Goal: Information Seeking & Learning: Find specific fact

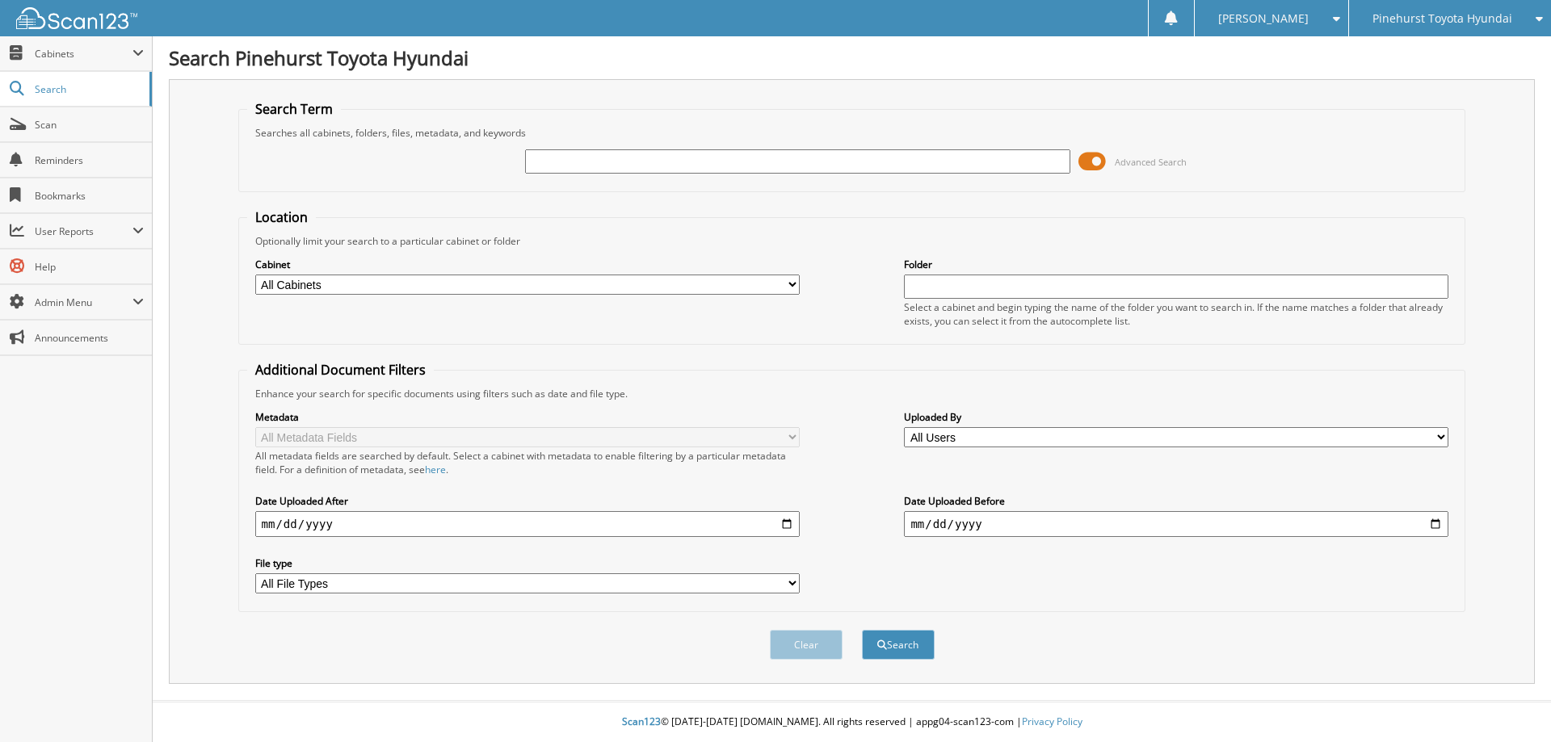
paste input "[US_VEHICLE_IDENTIFICATION_NUMBER]"
type input "[US_VEHICLE_IDENTIFICATION_NUMBER]"
click at [862, 630] on button "Search" at bounding box center [898, 645] width 73 height 30
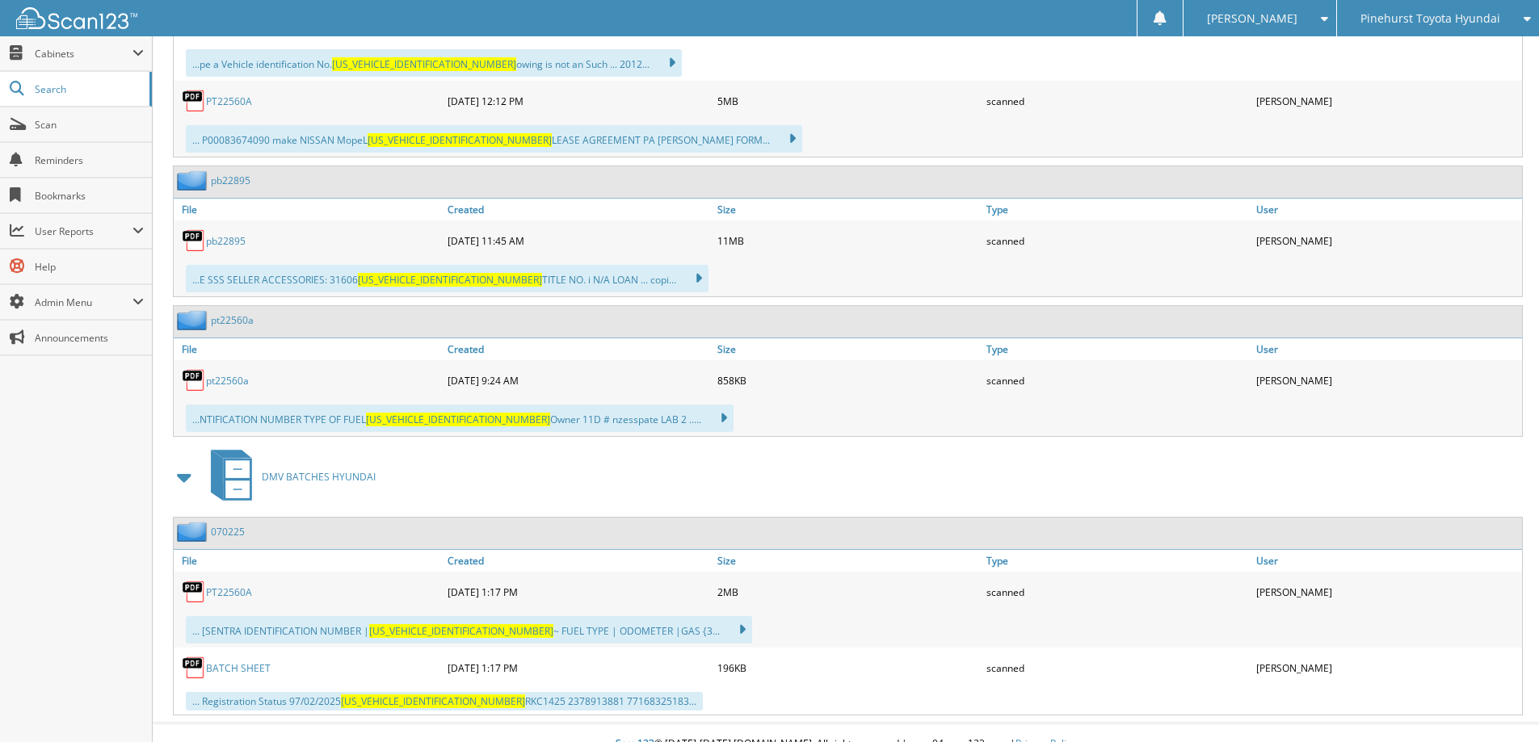
scroll to position [969, 0]
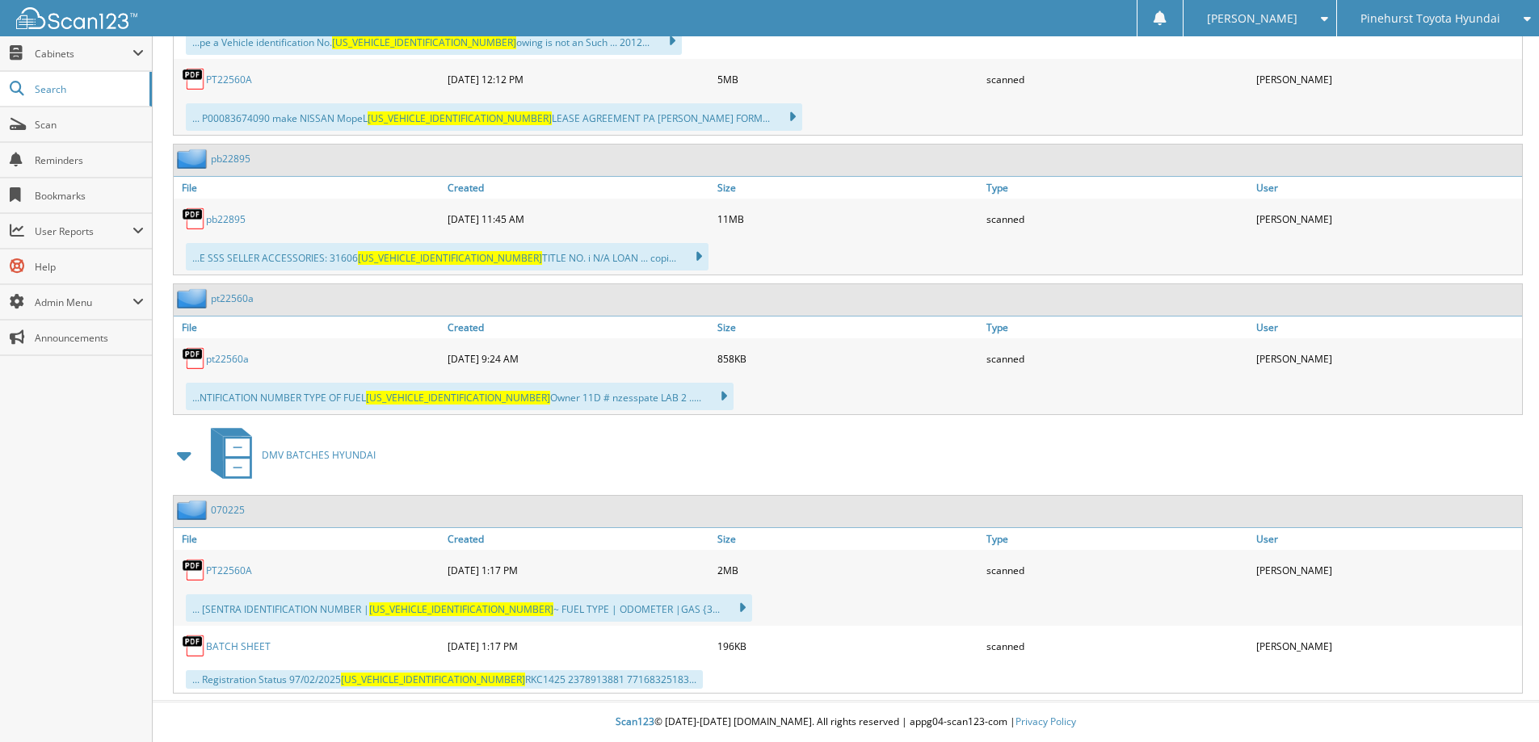
click at [236, 359] on link "pt22560a" at bounding box center [227, 359] width 43 height 14
click at [237, 574] on link "PT22560A" at bounding box center [229, 571] width 46 height 14
